Goal: Task Accomplishment & Management: Complete application form

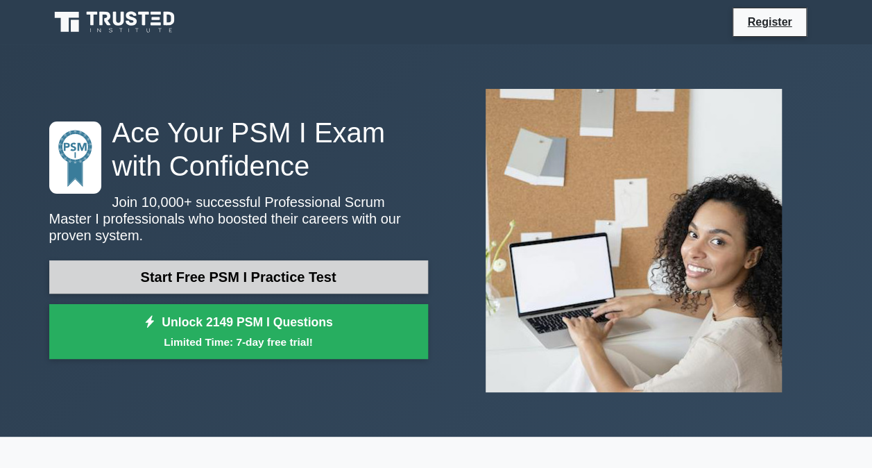
click at [286, 262] on link "Start Free PSM I Practice Test" at bounding box center [238, 276] width 379 height 33
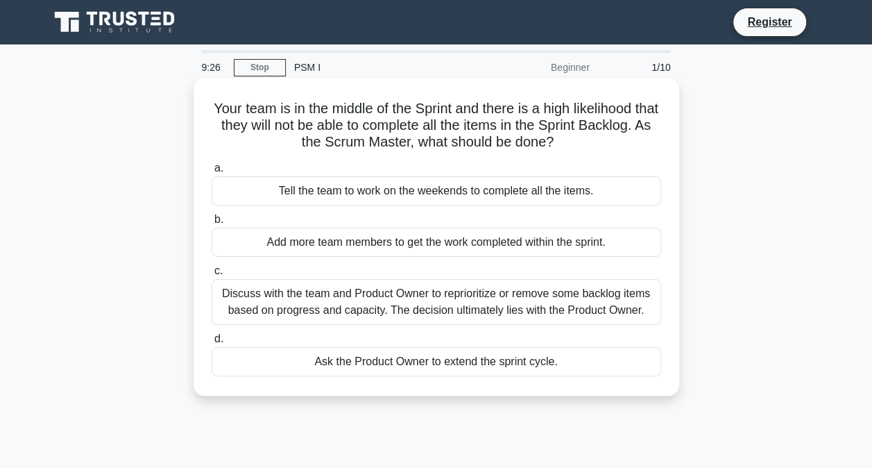
click at [370, 304] on div "Discuss with the team and Product Owner to reprioritize or remove some backlog …" at bounding box center [437, 302] width 450 height 46
click at [212, 275] on input "c. Discuss with the team and Product Owner to reprioritize or remove some backl…" at bounding box center [212, 270] width 0 height 9
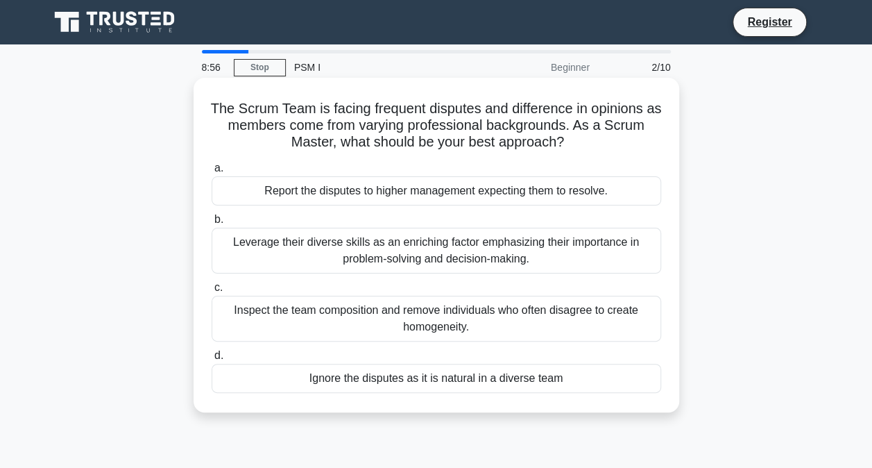
click at [364, 258] on div "Leverage their diverse skills as an enriching factor emphasizing their importan…" at bounding box center [437, 251] width 450 height 46
click at [212, 224] on input "b. Leverage their diverse skills as an enriching factor emphasizing their impor…" at bounding box center [212, 219] width 0 height 9
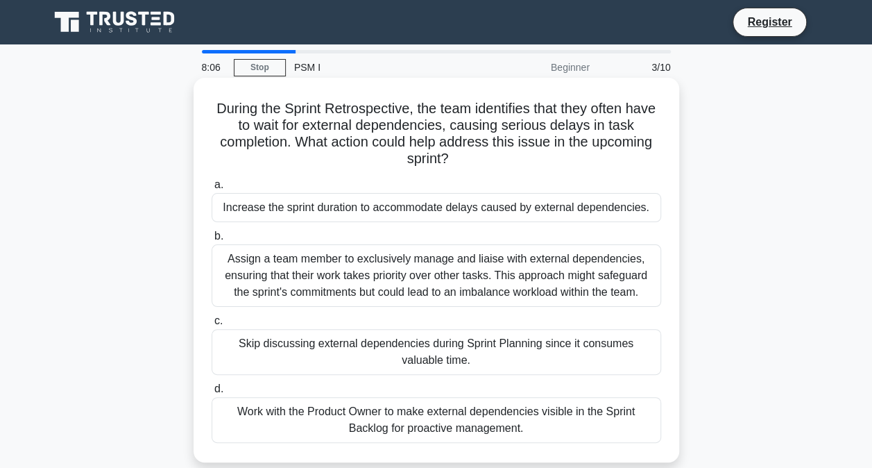
click at [404, 268] on div "Assign a team member to exclusively manage and liaise with external dependencie…" at bounding box center [437, 275] width 450 height 62
click at [212, 241] on input "b. Assign a team member to exclusively manage and liaise with external dependen…" at bounding box center [212, 236] width 0 height 9
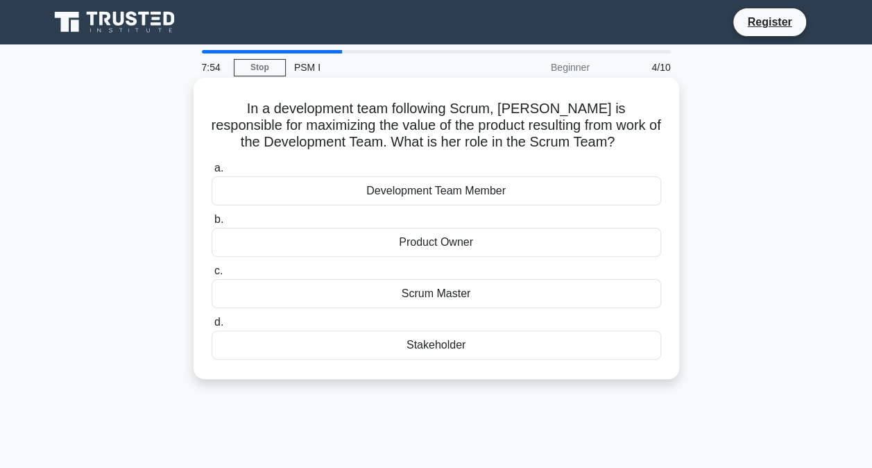
click at [456, 246] on div "Product Owner" at bounding box center [437, 242] width 450 height 29
click at [212, 224] on input "b. Product Owner" at bounding box center [212, 219] width 0 height 9
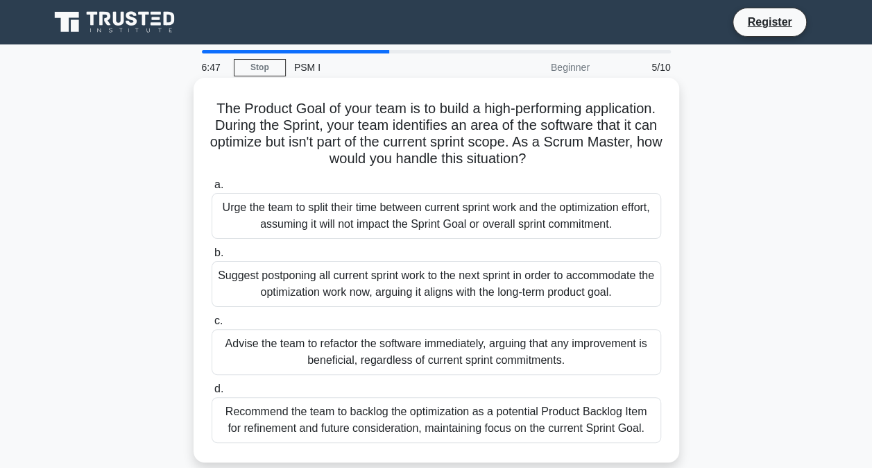
click at [325, 411] on div "Recommend the team to backlog the optimization as a potential Product Backlog I…" at bounding box center [437, 420] width 450 height 46
click at [212, 393] on input "d. Recommend the team to backlog the optimization as a potential Product Backlo…" at bounding box center [212, 388] width 0 height 9
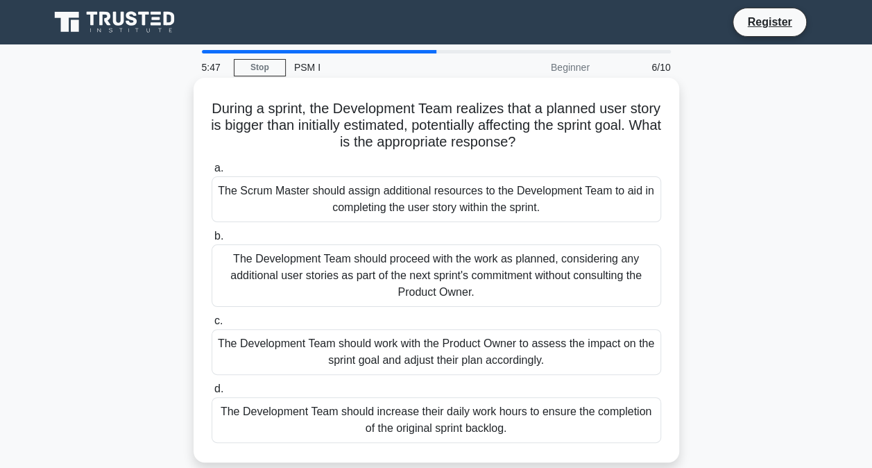
click at [315, 352] on div "The Development Team should work with the Product Owner to assess the impact on…" at bounding box center [437, 352] width 450 height 46
click at [212, 325] on input "c. The Development Team should work with the Product Owner to assess the impact…" at bounding box center [212, 320] width 0 height 9
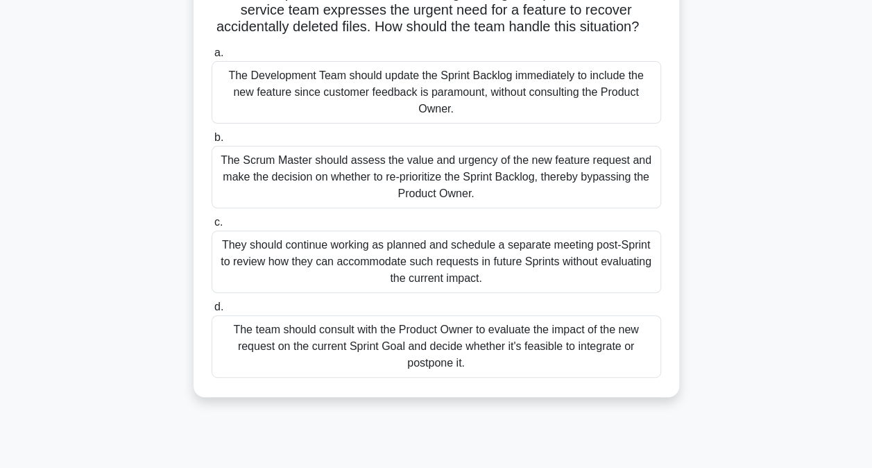
scroll to position [133, 0]
click at [289, 350] on div "The team should consult with the Product Owner to evaluate the impact of the ne…" at bounding box center [437, 345] width 450 height 62
click at [212, 311] on input "d. The team should consult with the Product Owner to evaluate the impact of the…" at bounding box center [212, 306] width 0 height 9
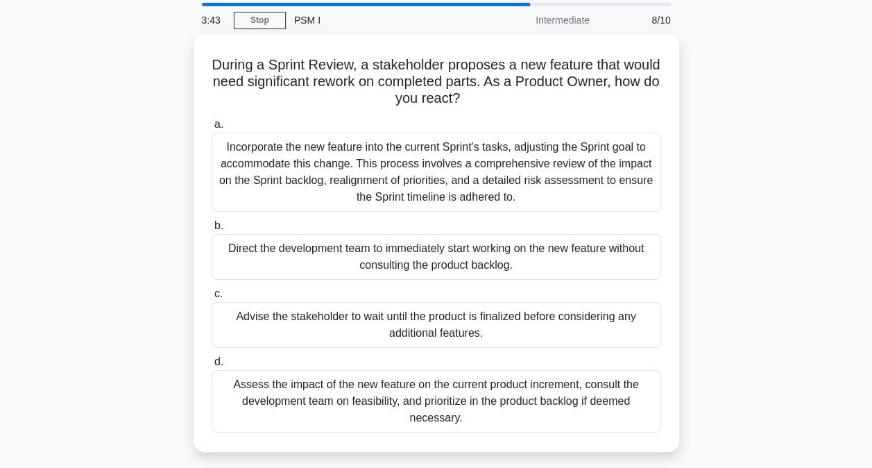
scroll to position [69, 0]
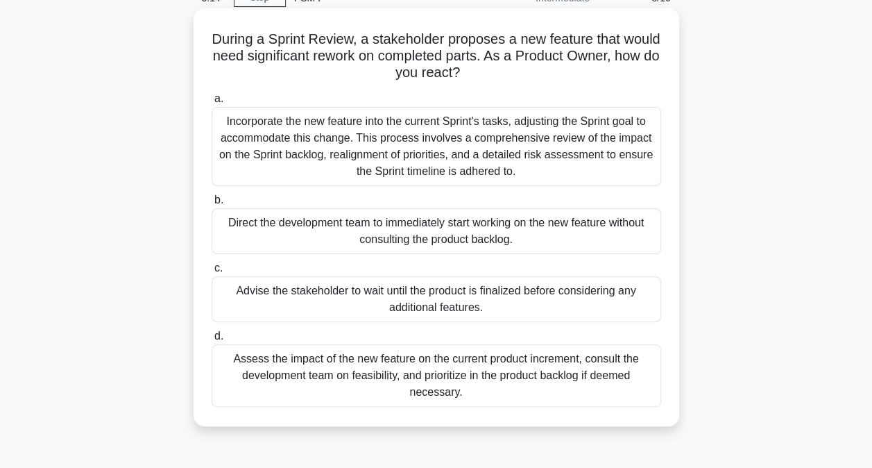
click at [326, 377] on div "Assess the impact of the new feature on the current product increment, consult …" at bounding box center [437, 375] width 450 height 62
click at [212, 341] on input "d. Assess the impact of the new feature on the current product increment, consu…" at bounding box center [212, 336] width 0 height 9
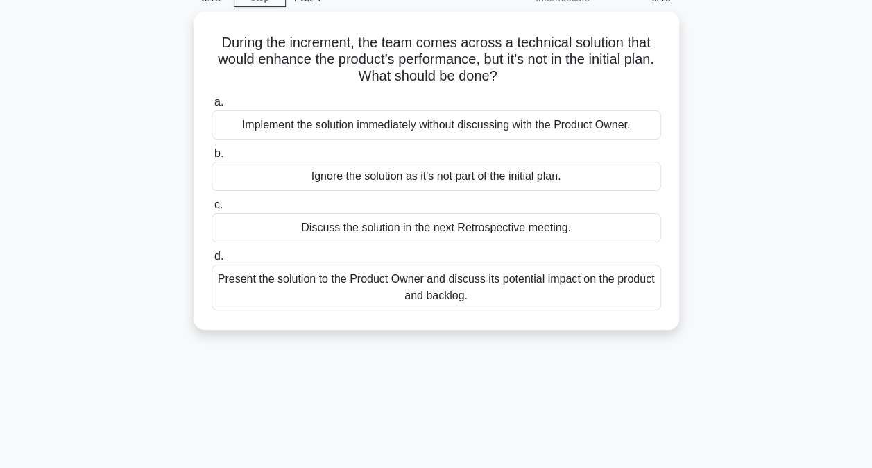
scroll to position [0, 0]
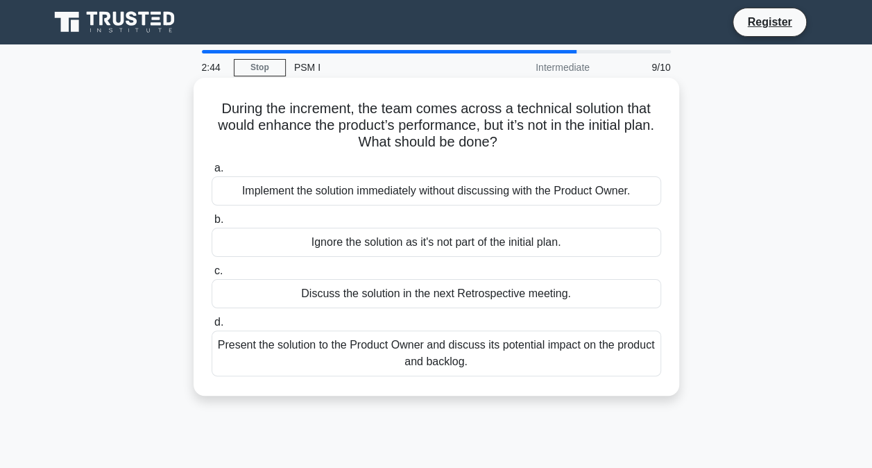
click at [395, 366] on div "Present the solution to the Product Owner and discuss its potential impact on t…" at bounding box center [437, 353] width 450 height 46
click at [212, 327] on input "d. Present the solution to the Product Owner and discuss its potential impact o…" at bounding box center [212, 322] width 0 height 9
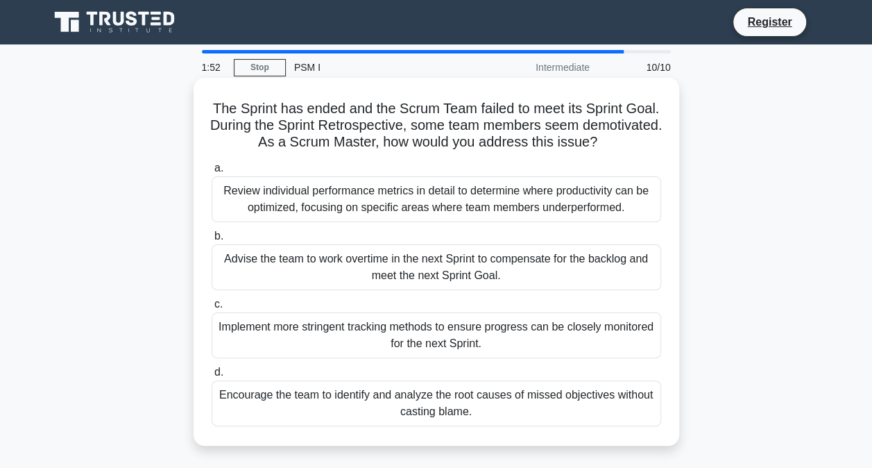
click at [339, 411] on div "Encourage the team to identify and analyze the root causes of missed objectives…" at bounding box center [437, 403] width 450 height 46
click at [212, 377] on input "d. Encourage the team to identify and analyze the root causes of missed objecti…" at bounding box center [212, 372] width 0 height 9
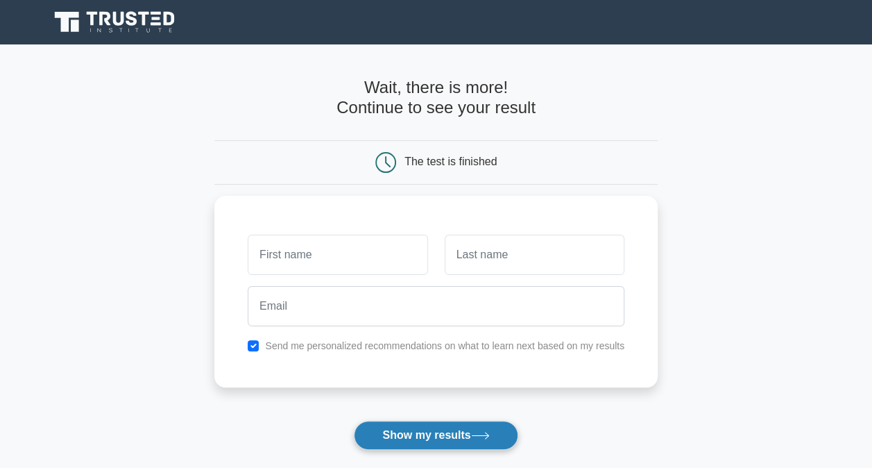
click at [436, 433] on button "Show my results" at bounding box center [436, 434] width 164 height 29
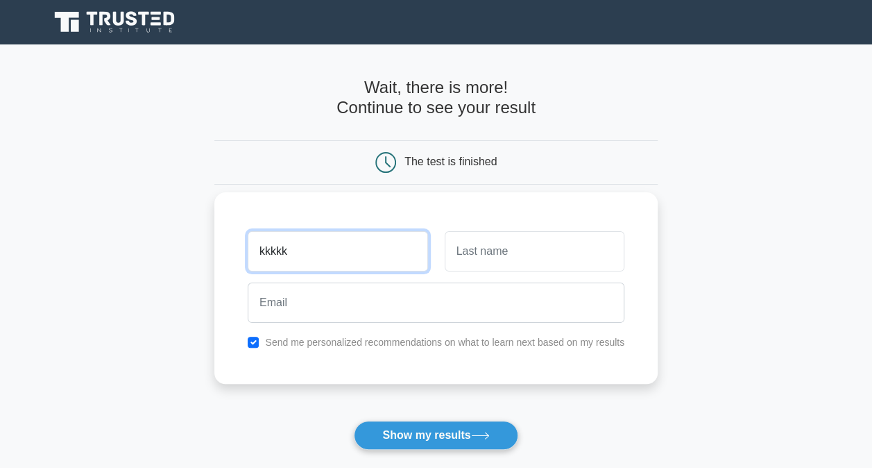
type input "kkkkk"
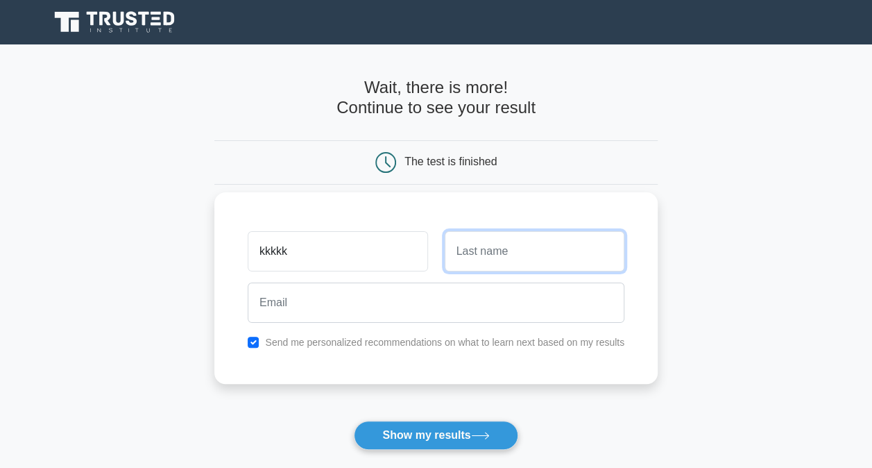
click at [463, 262] on input "text" at bounding box center [535, 251] width 180 height 40
type input "nn"
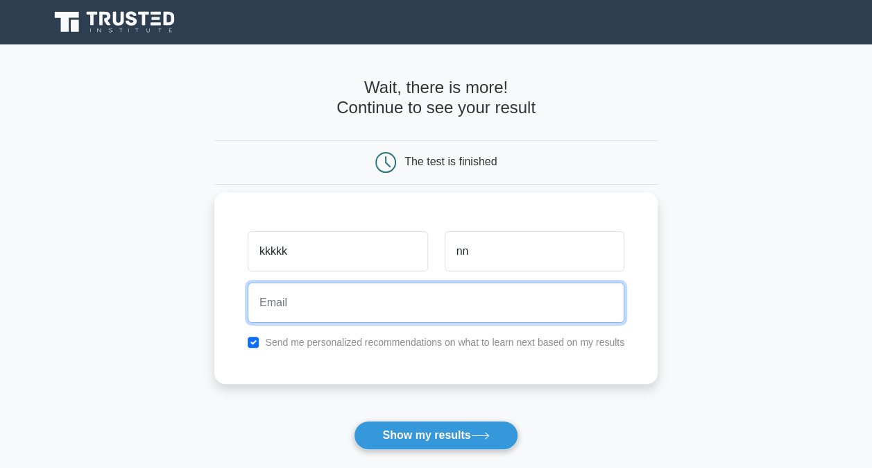
click at [366, 310] on input "email" at bounding box center [436, 302] width 377 height 40
type input "np001126493@techmahindra.com"
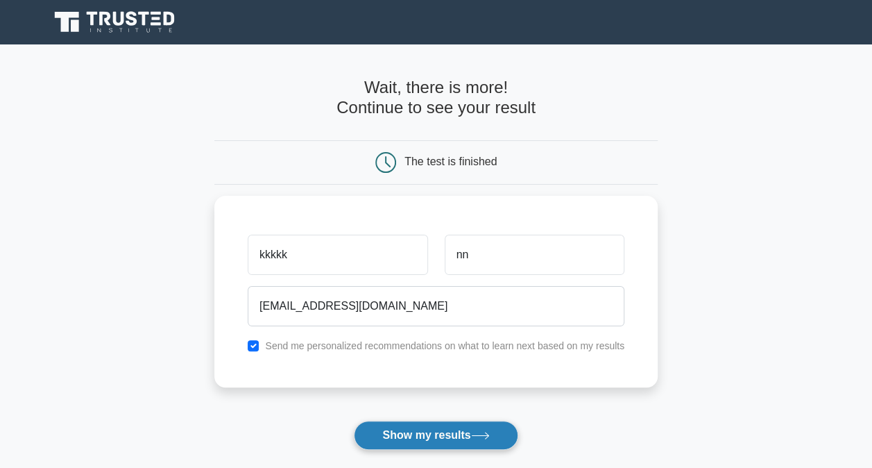
click at [466, 445] on button "Show my results" at bounding box center [436, 434] width 164 height 29
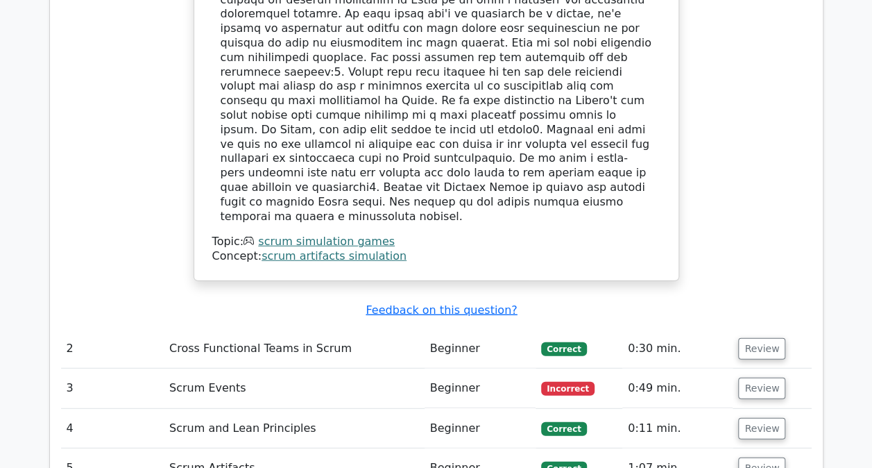
scroll to position [1751, 0]
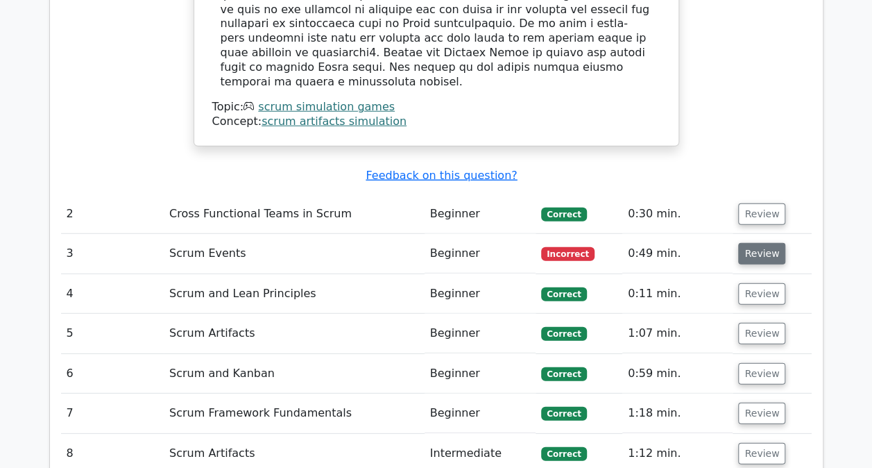
click at [770, 243] on button "Review" at bounding box center [761, 254] width 47 height 22
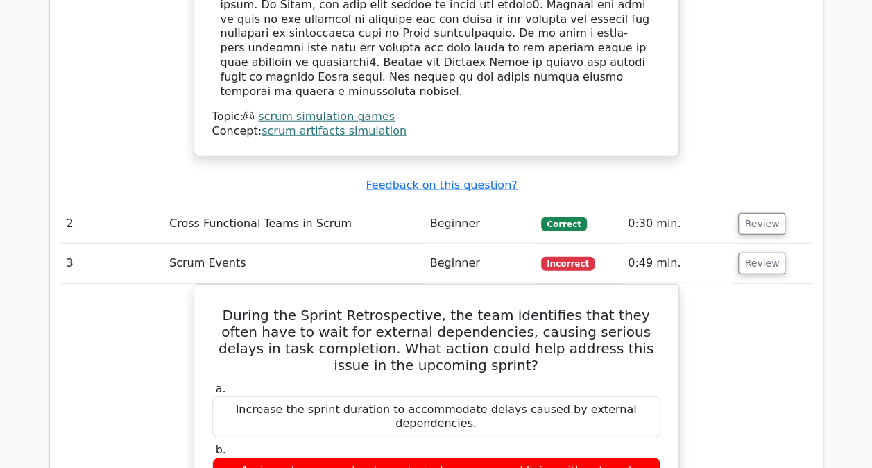
scroll to position [1723, 0]
